Goal: Information Seeking & Learning: Find specific page/section

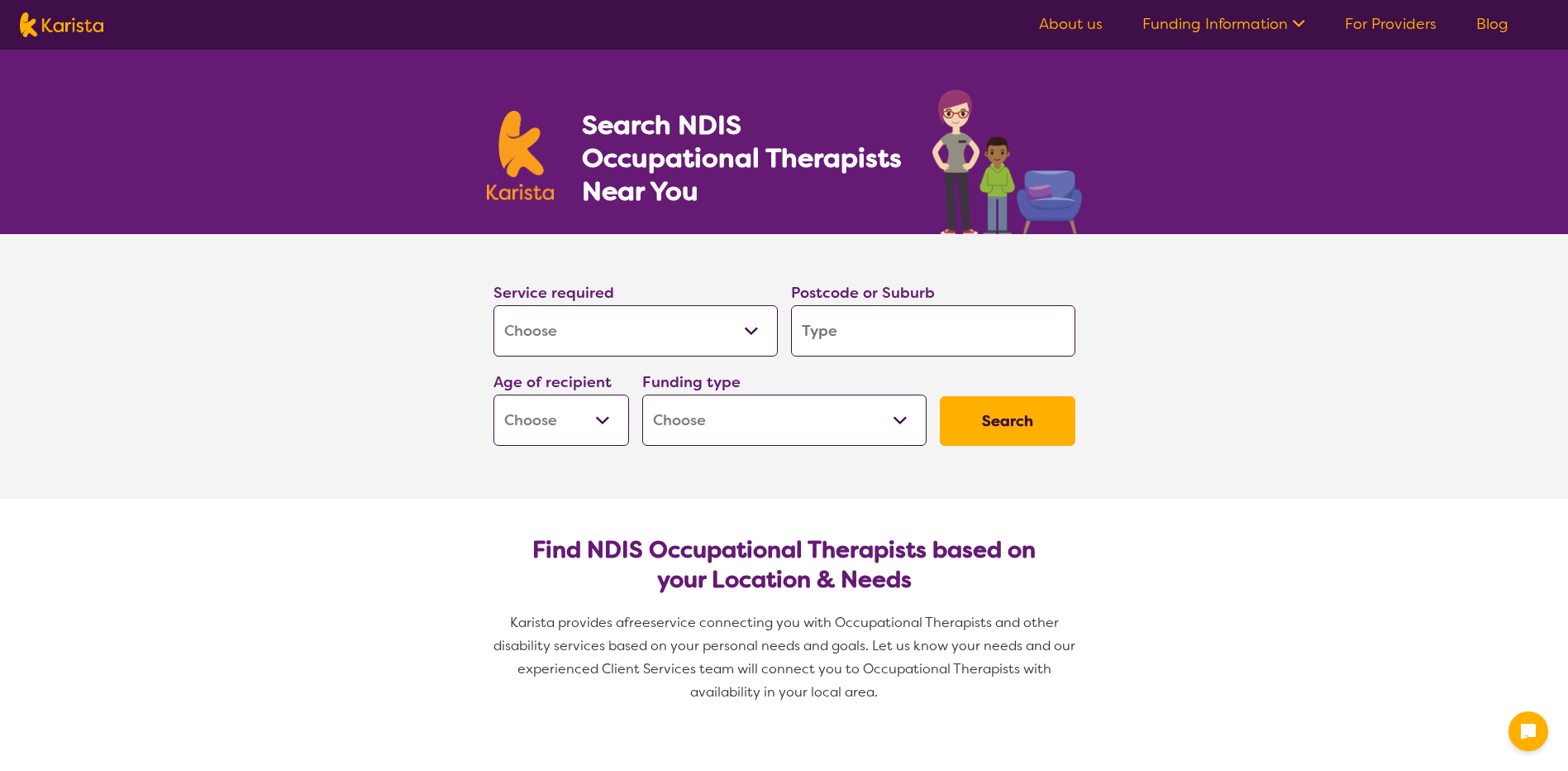
select select "[MEDICAL_DATA]"
click at [925, 323] on input "search" at bounding box center [933, 330] width 285 height 52
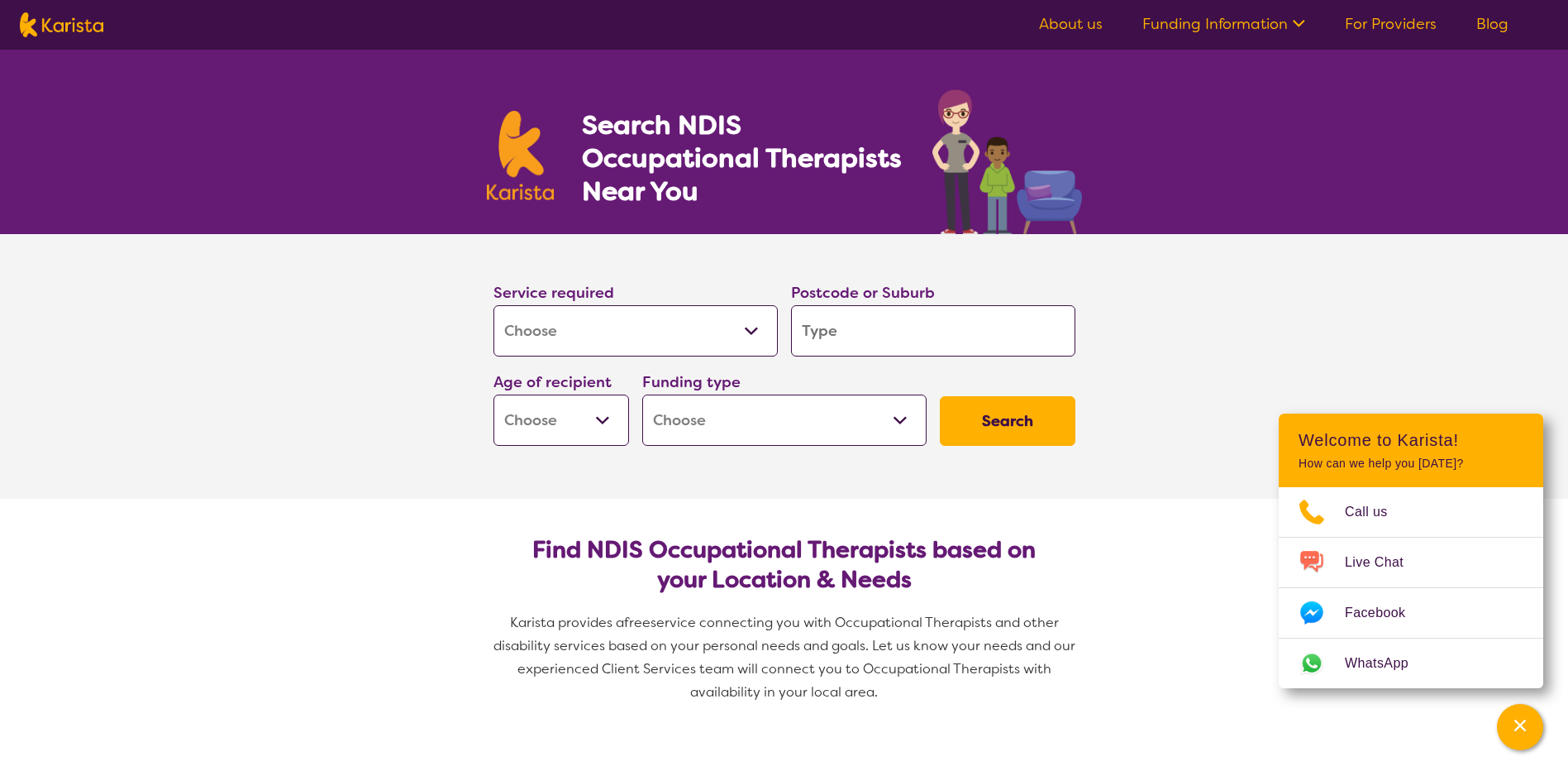
type input "3"
type input "32"
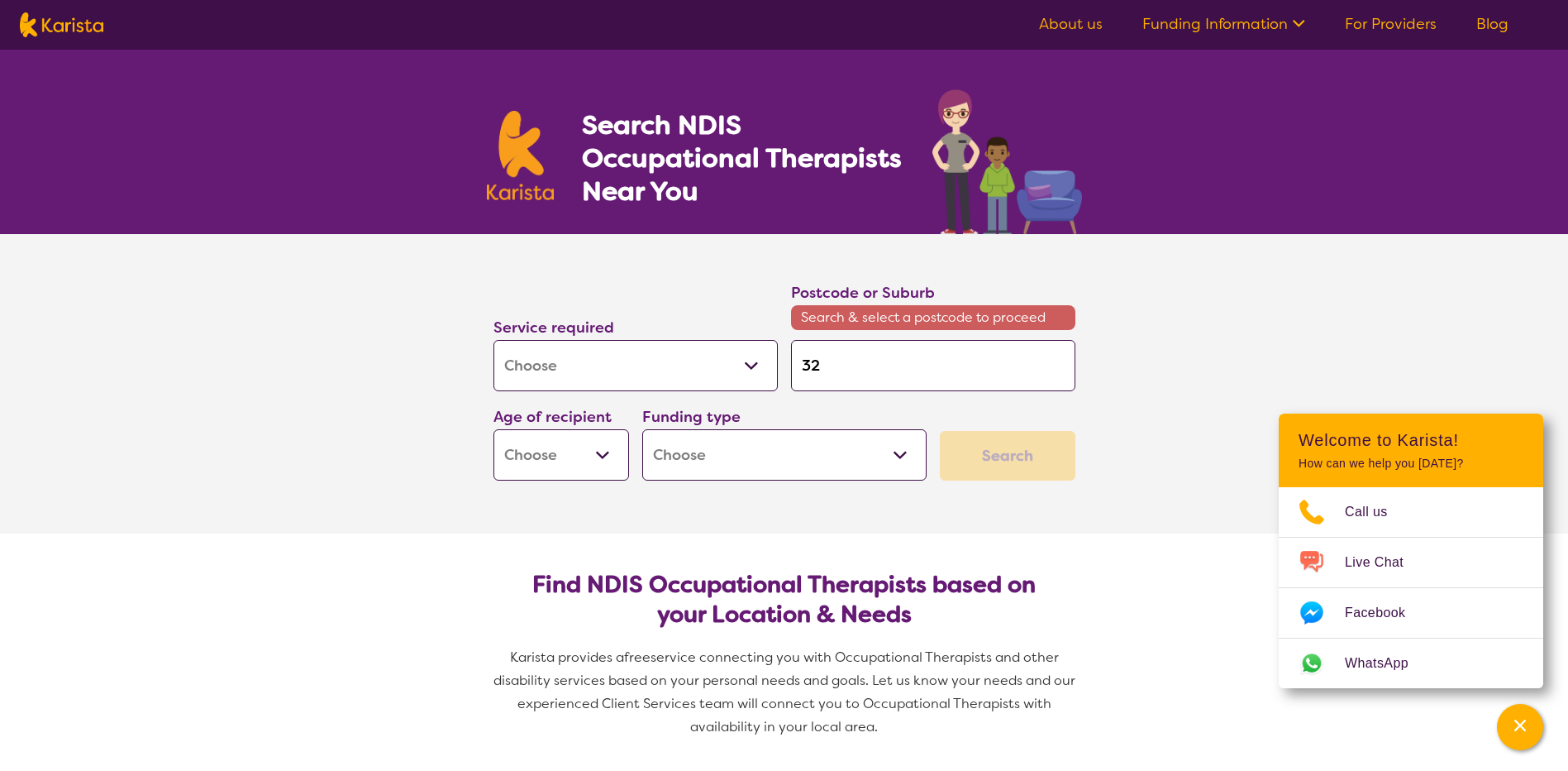
type input "328"
type input "3280"
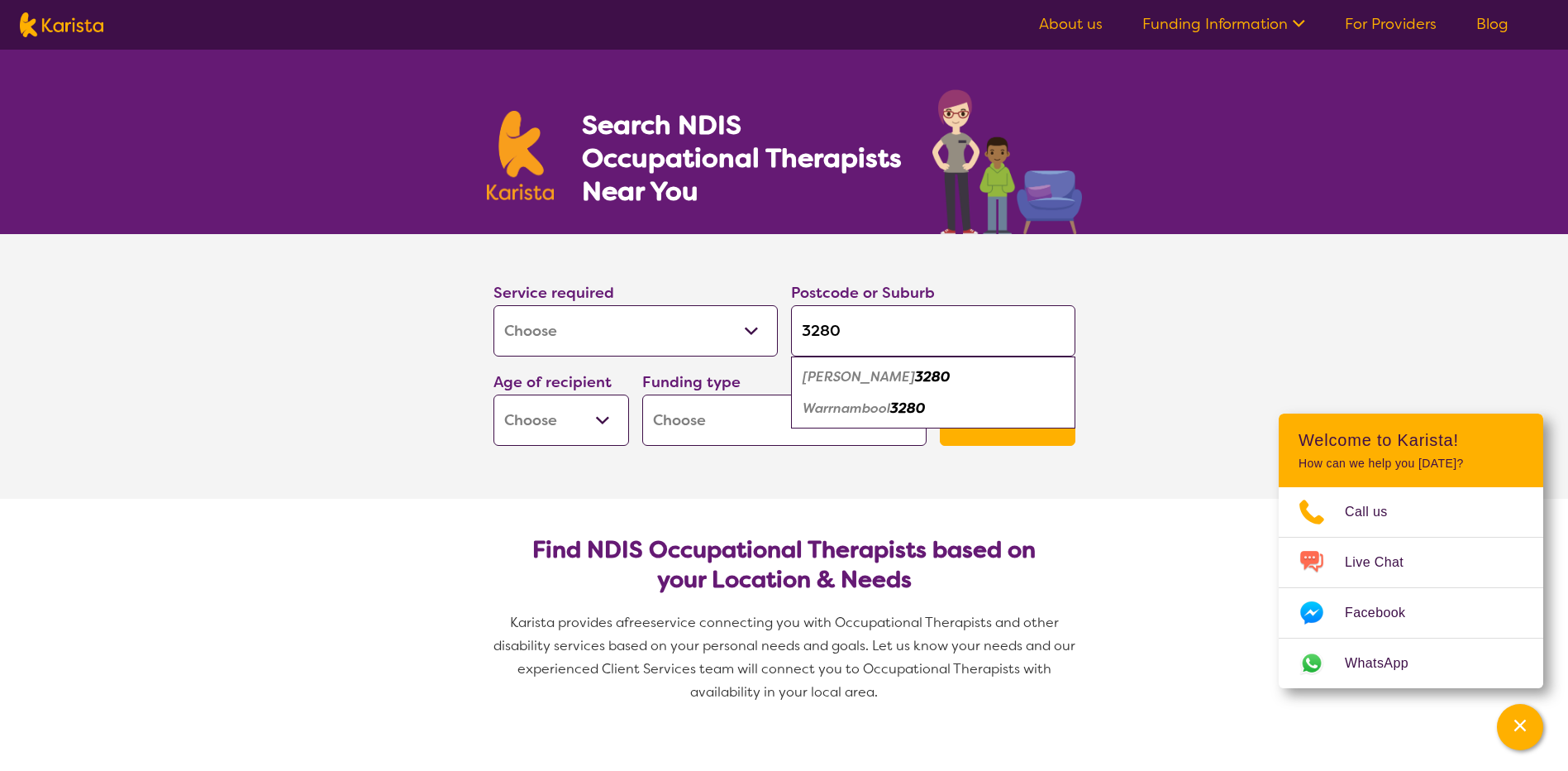
type input "3280"
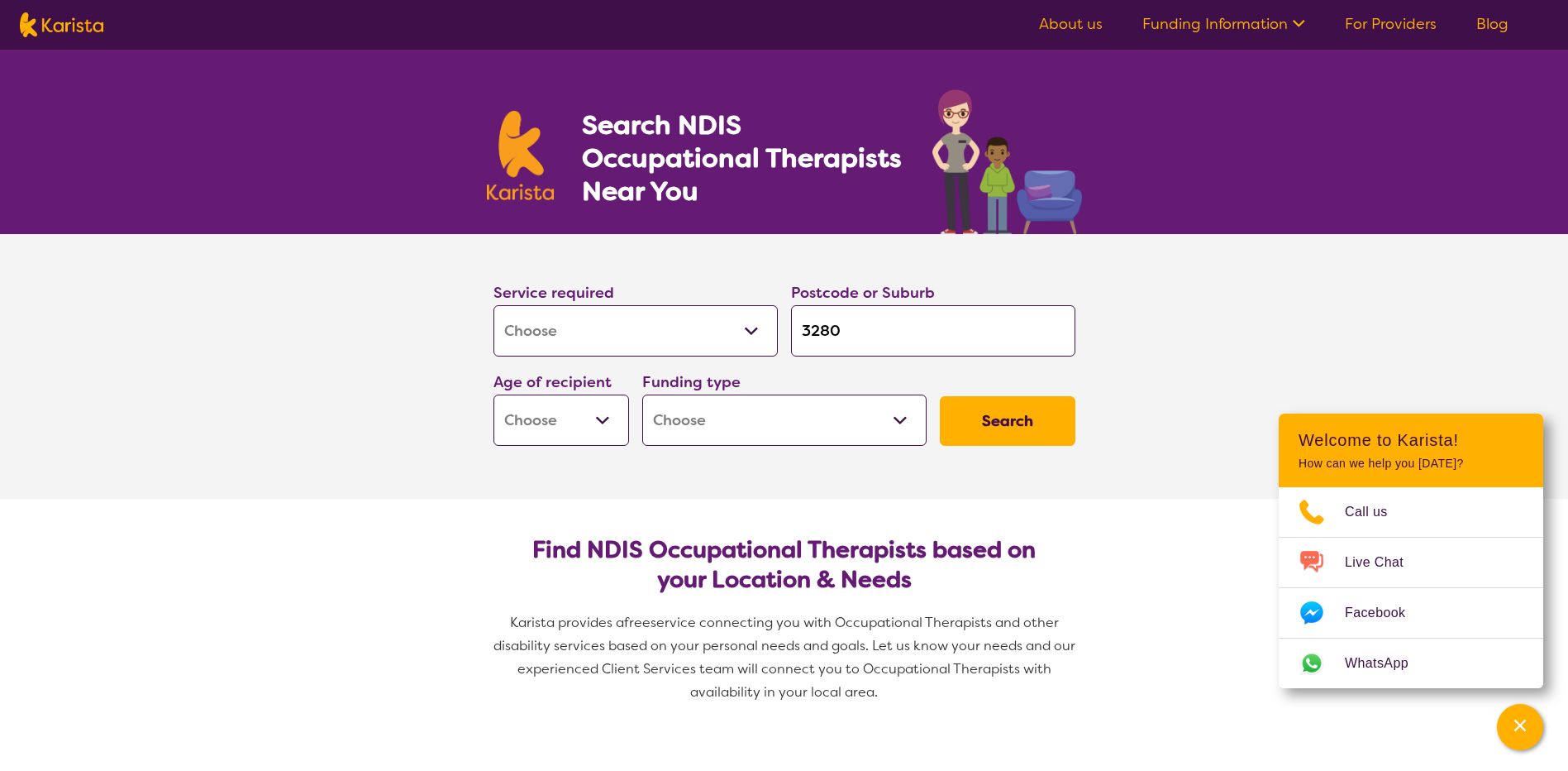
click at [616, 416] on select "Early Childhood - 0 to 9 Child - 10 to 11 Adolescent - 12 to 17 Adult - 18 to 6…" at bounding box center [560, 420] width 135 height 52
select select "AD"
click at [493, 395] on select "Early Childhood - 0 to 9 Child - 10 to 11 Adolescent - 12 to 17 Adult - 18 to 6…" at bounding box center [560, 420] width 135 height 52
select select "AD"
click at [784, 439] on select "Home Care Package (HCP) National Disability Insurance Scheme (NDIS) I don't know" at bounding box center [785, 420] width 285 height 52
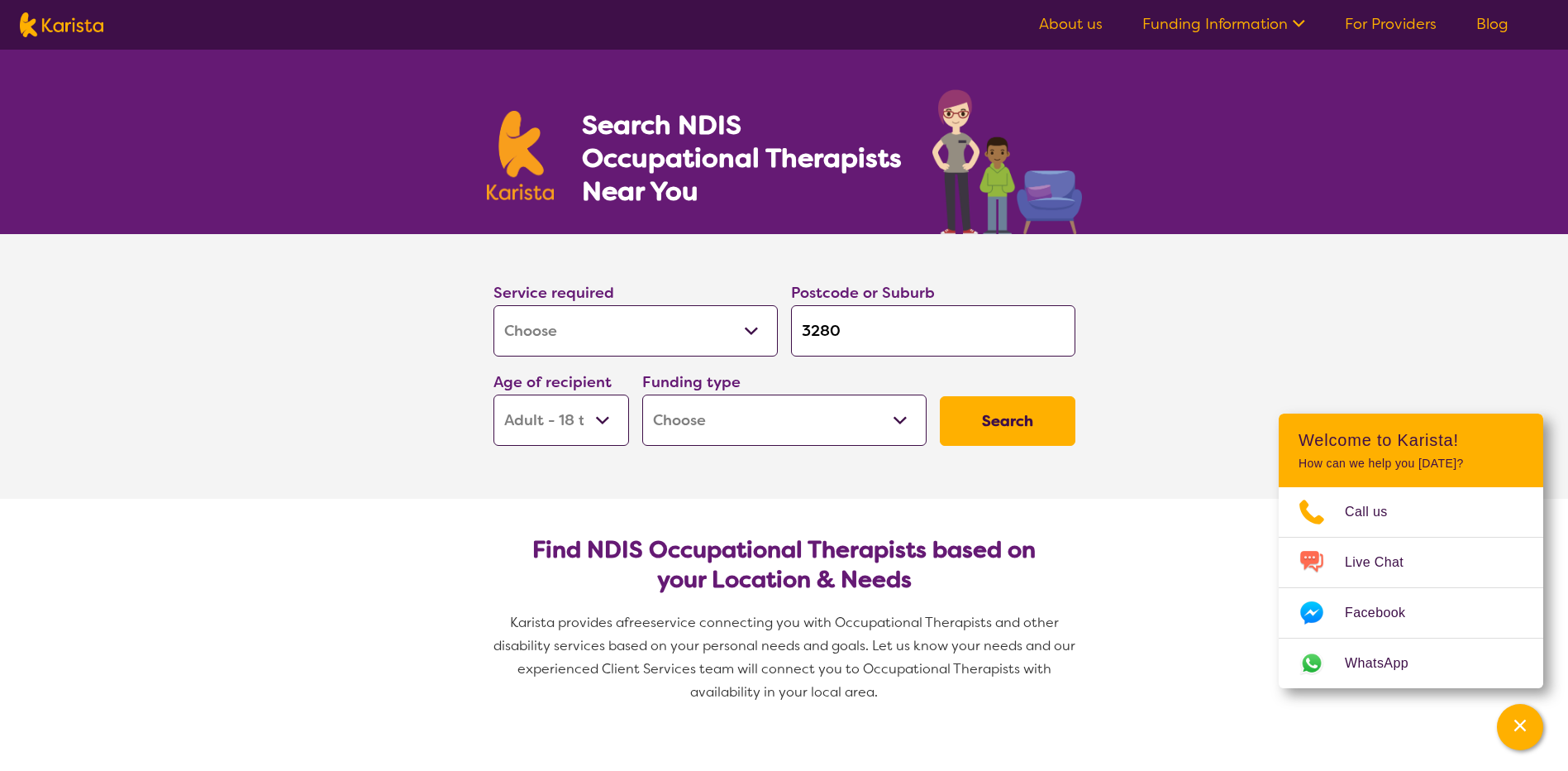
select select "NDIS"
click at [643, 395] on select "Home Care Package (HCP) National Disability Insurance Scheme (NDIS) I don't know" at bounding box center [785, 420] width 285 height 52
select select "NDIS"
click at [1001, 419] on button "Search" at bounding box center [1008, 421] width 135 height 50
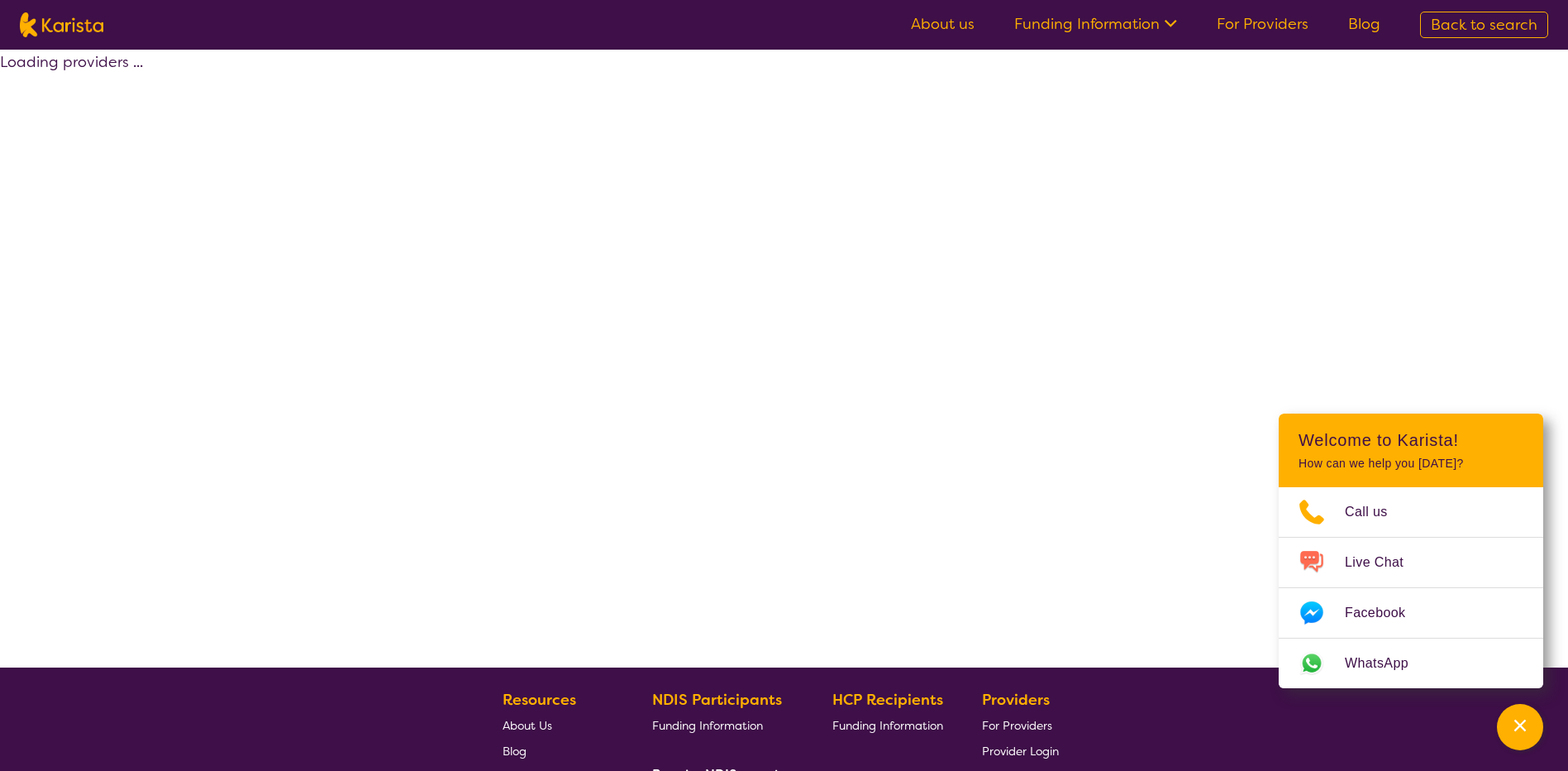
select select "by_score"
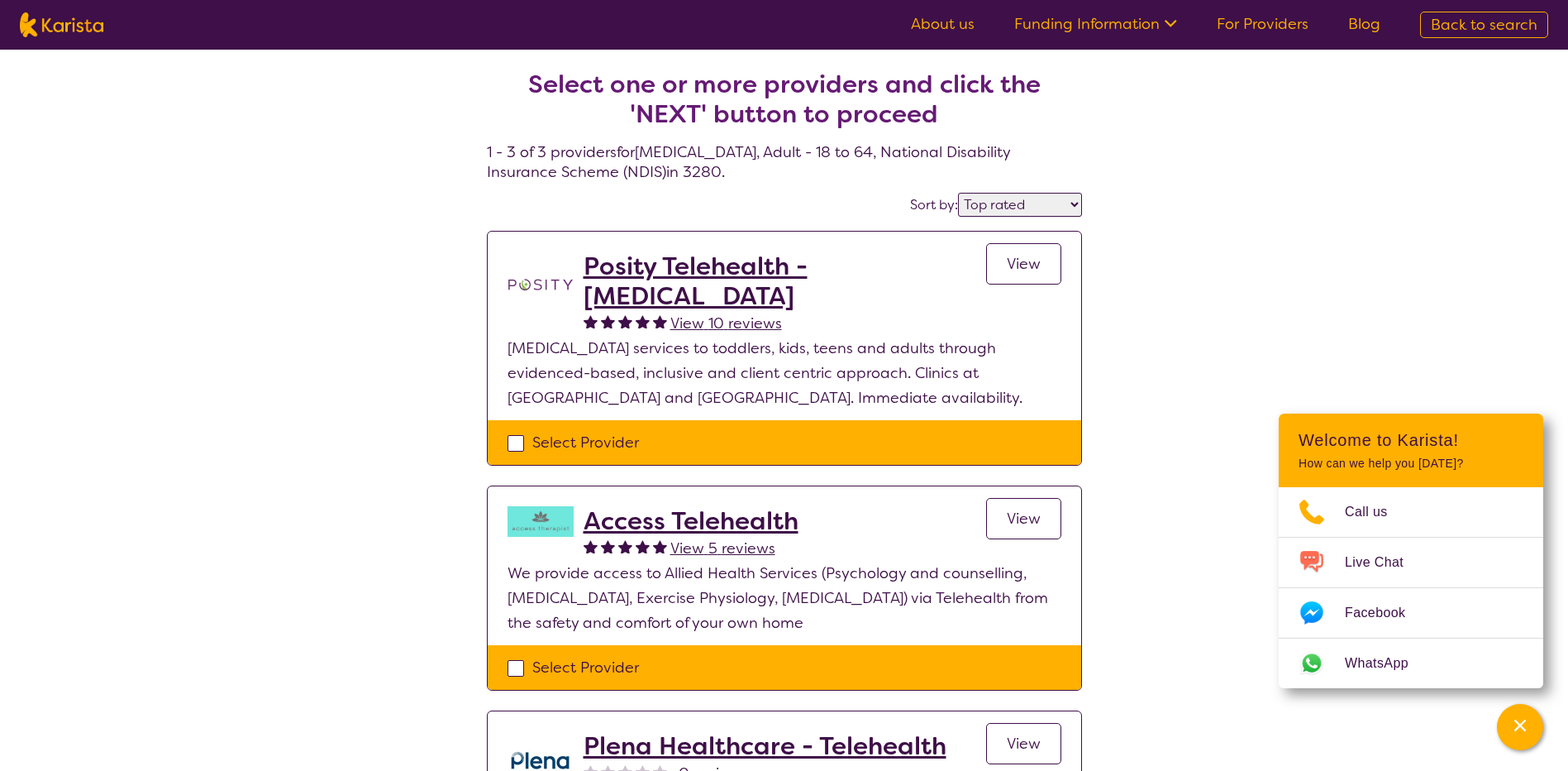
select select "[MEDICAL_DATA]"
select select "AD"
select select "NDIS"
select select "[MEDICAL_DATA]"
select select "AD"
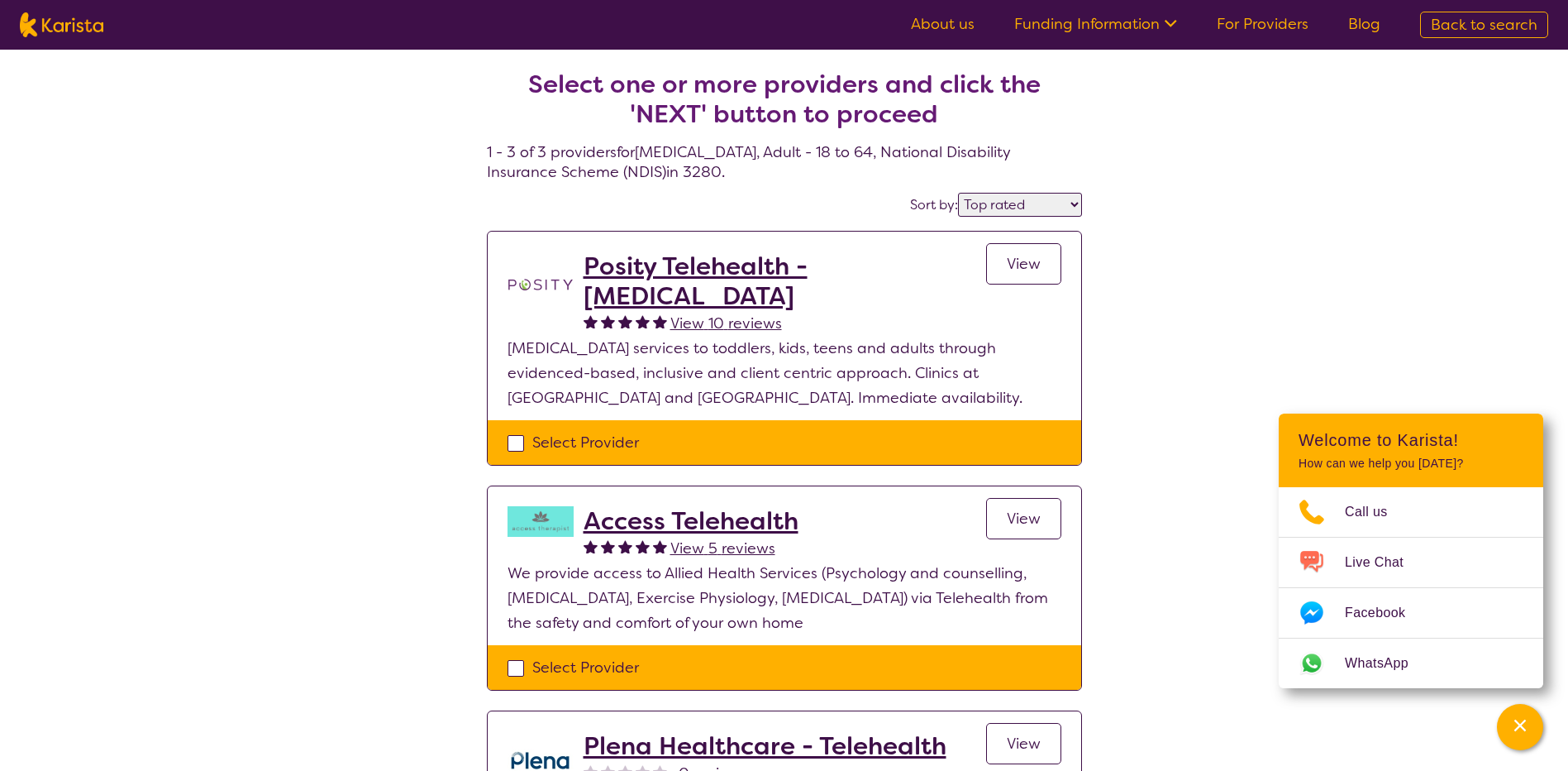
select select "NDIS"
